Goal: Entertainment & Leisure: Consume media (video, audio)

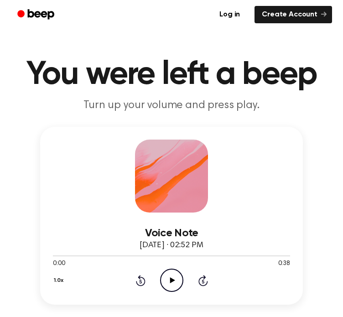
click at [167, 284] on icon "Play Audio" at bounding box center [171, 280] width 23 height 23
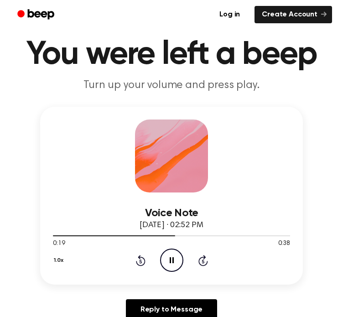
scroll to position [23, 0]
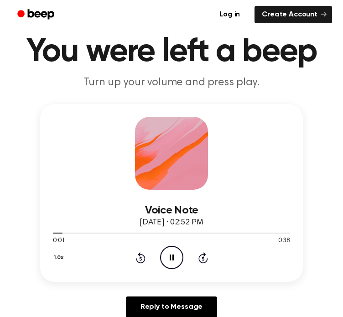
click at [170, 253] on icon "Pause Audio" at bounding box center [171, 257] width 23 height 23
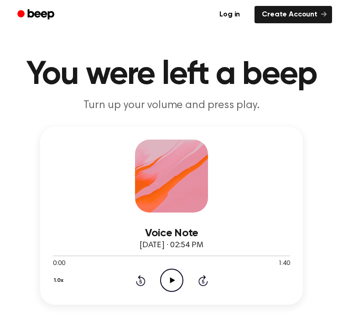
click at [161, 278] on circle at bounding box center [172, 280] width 22 height 22
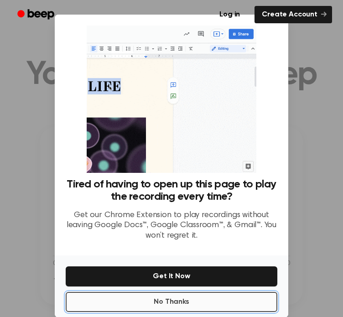
click at [225, 299] on button "No Thanks" at bounding box center [172, 302] width 212 height 20
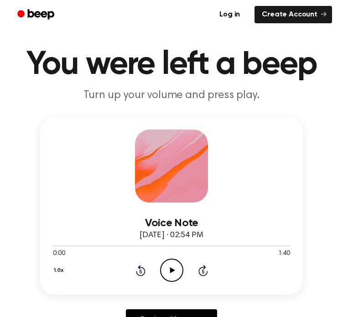
scroll to position [11, 0]
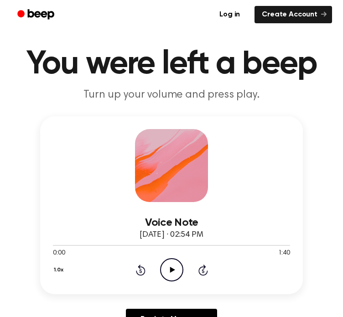
click at [166, 270] on icon "Play Audio" at bounding box center [171, 269] width 23 height 23
click at [174, 270] on icon "Pause Audio" at bounding box center [171, 269] width 23 height 23
